Goal: Information Seeking & Learning: Check status

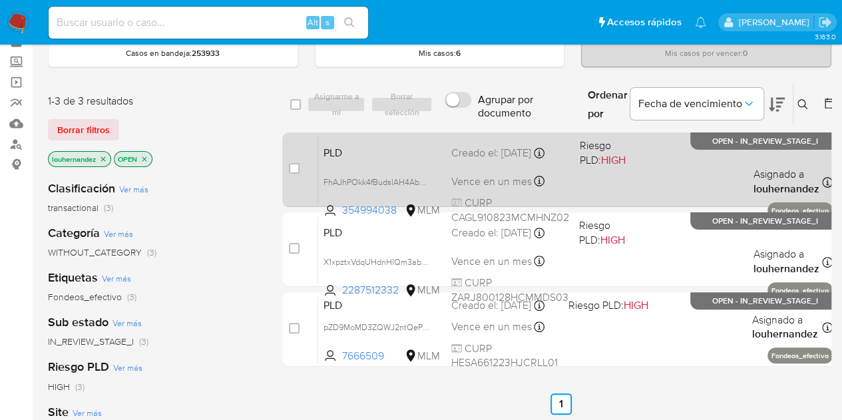
scroll to position [70, 0]
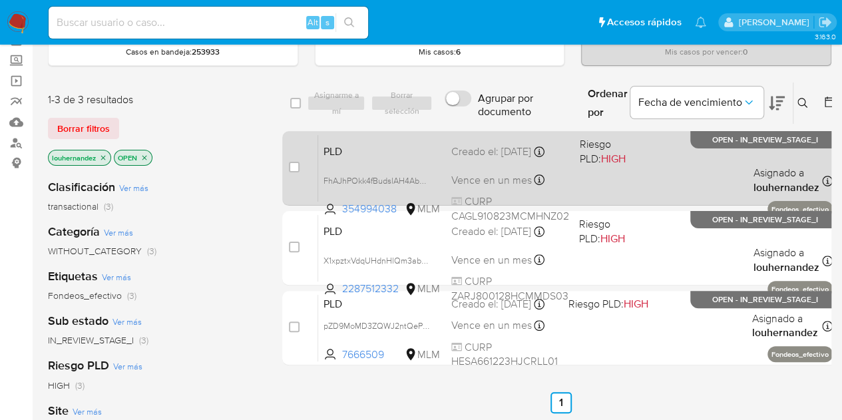
click at [457, 159] on div "PLD FhAJhPOkk4fBudslAH4Ab55D 354994038 MLM Riesgo PLD: HIGH Creado el: [DATE] C…" at bounding box center [575, 167] width 515 height 67
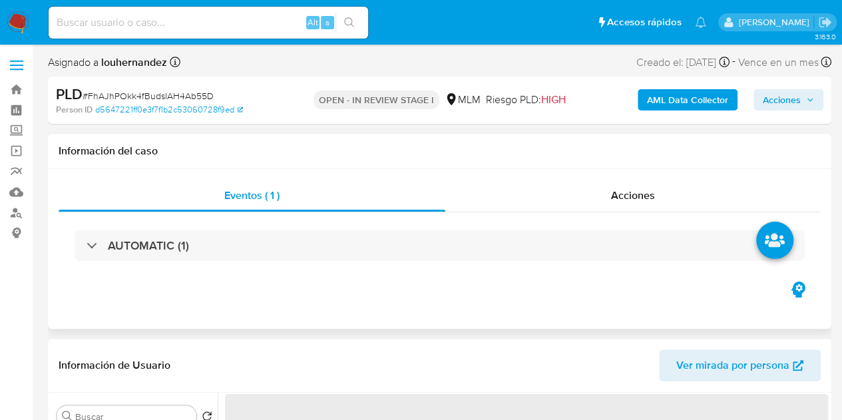
select select "10"
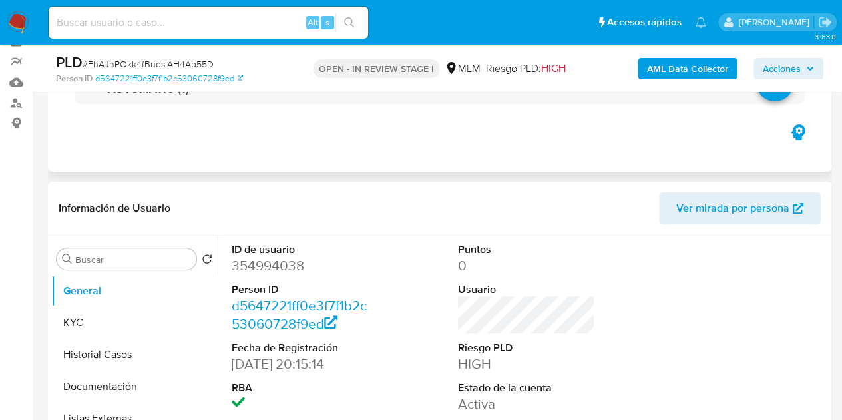
scroll to position [136, 0]
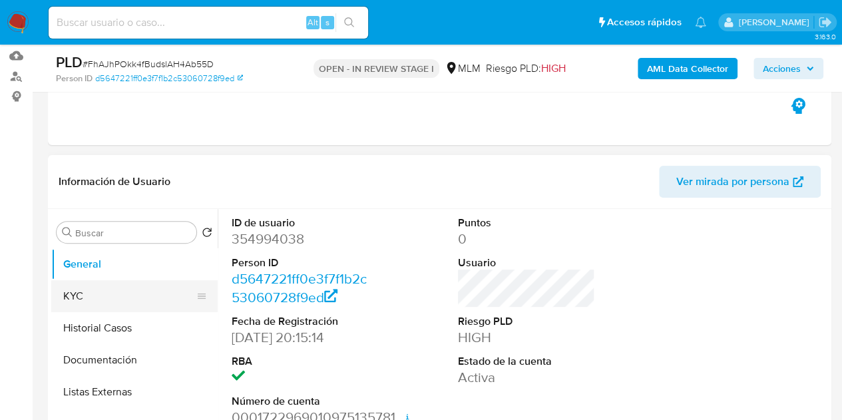
click at [138, 295] on button "KYC" at bounding box center [129, 296] width 156 height 32
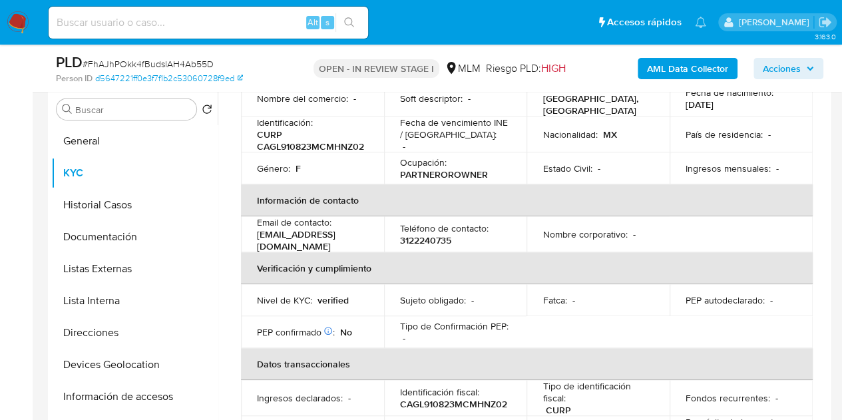
scroll to position [169, 0]
click at [423, 234] on p "3122240735" at bounding box center [425, 240] width 51 height 12
copy p "3122240735"
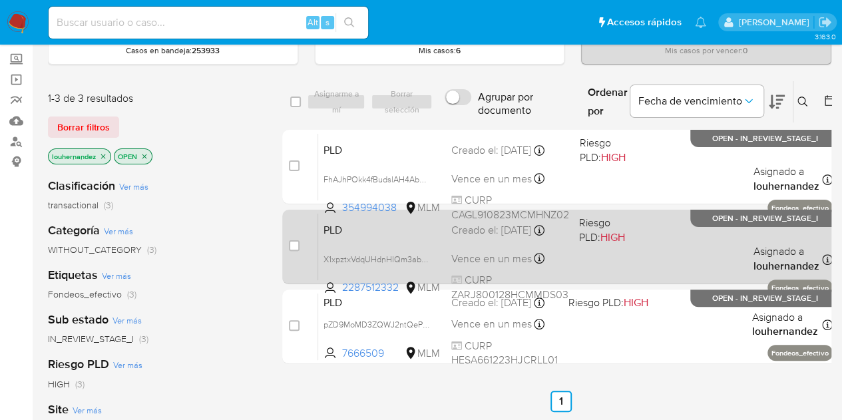
scroll to position [72, 0]
